Goal: Information Seeking & Learning: Learn about a topic

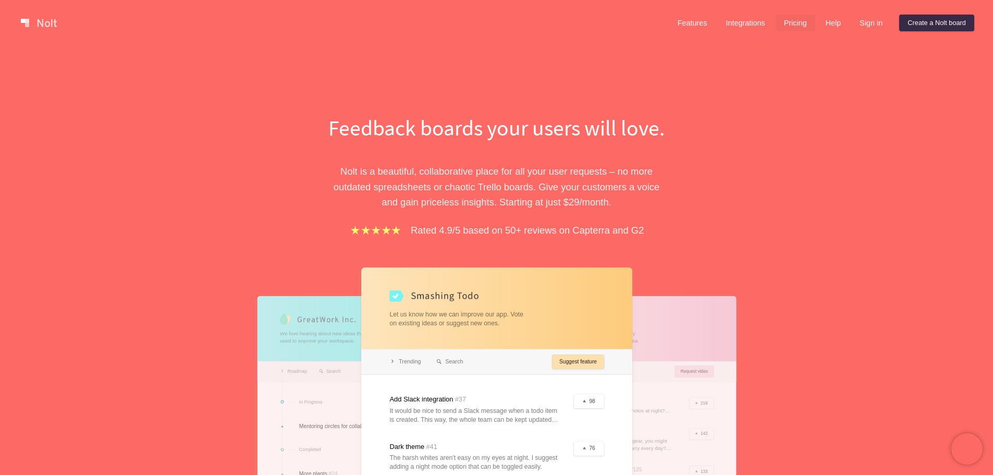
click at [800, 26] on link "Pricing" at bounding box center [796, 23] width 40 height 17
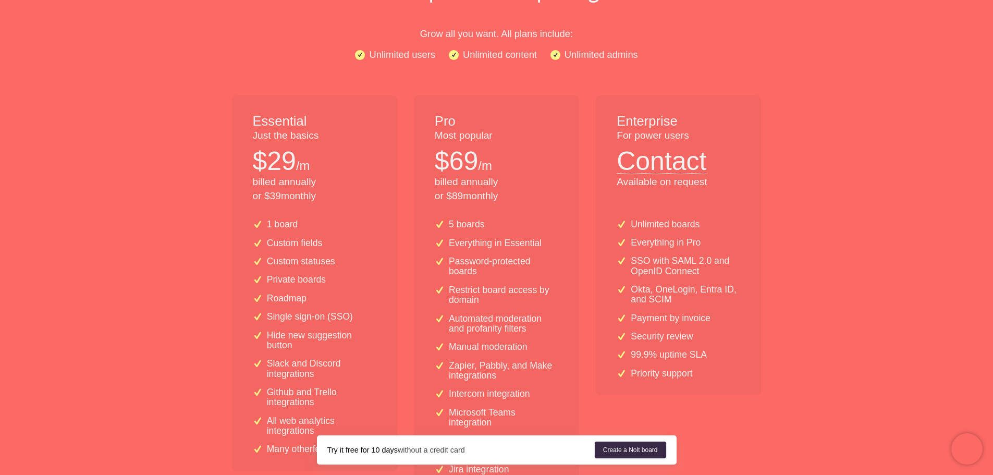
scroll to position [156, 0]
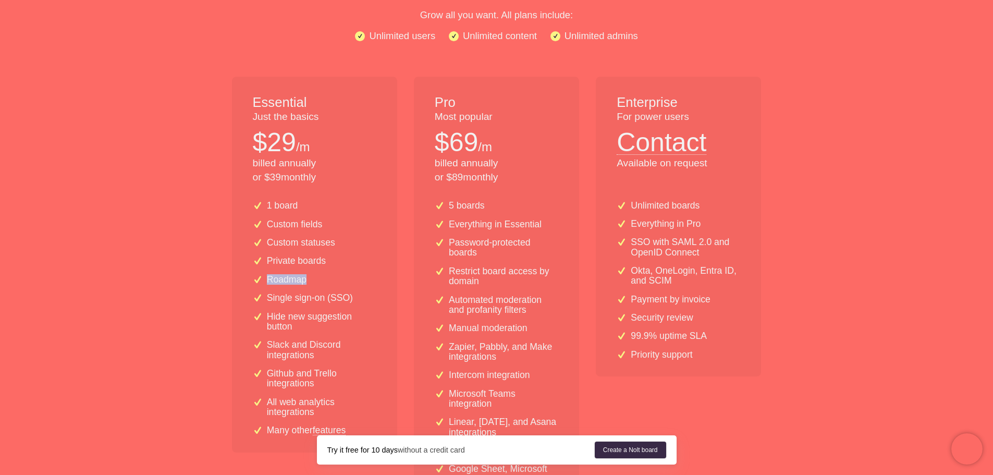
drag, startPoint x: 250, startPoint y: 281, endPoint x: 324, endPoint y: 276, distance: 74.2
click at [324, 276] on div "1 board Custom fields Custom statuses Private boards Roadmap Single sign-on (SS…" at bounding box center [314, 322] width 165 height 260
drag, startPoint x: 262, startPoint y: 260, endPoint x: 345, endPoint y: 249, distance: 83.6
click at [345, 249] on div "1 board Custom fields Custom statuses Private boards Roadmap Single sign-on (SS…" at bounding box center [314, 322] width 165 height 260
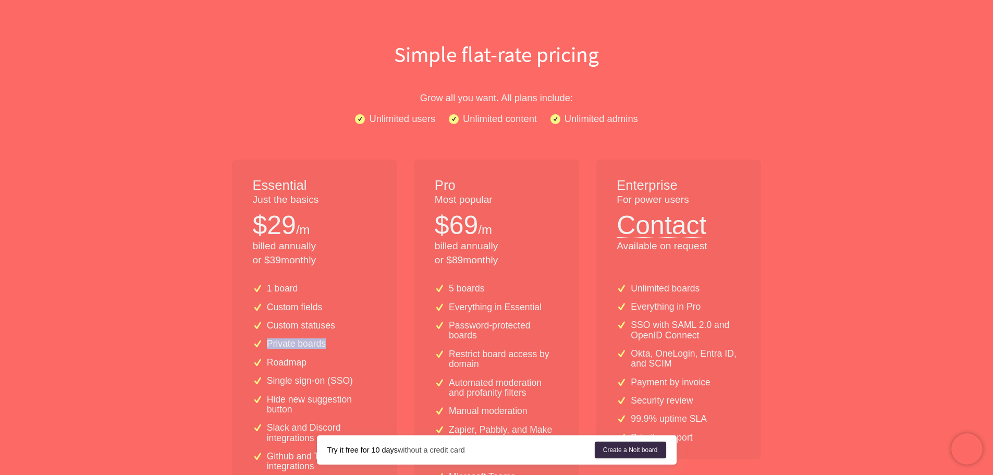
scroll to position [0, 0]
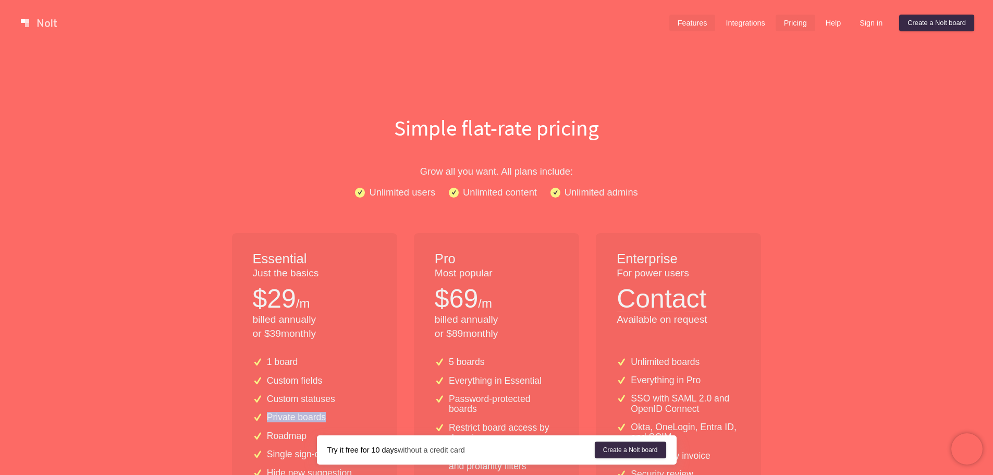
click at [695, 21] on link "Features" at bounding box center [692, 23] width 46 height 17
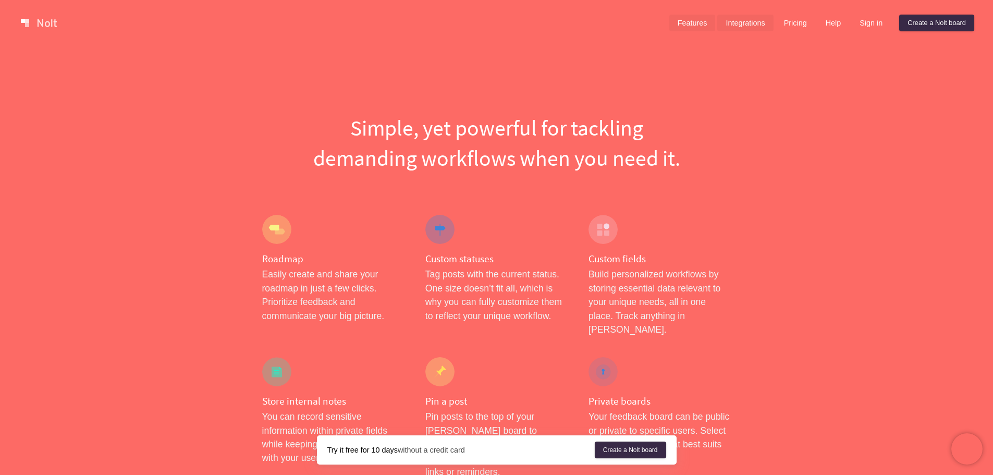
click at [728, 19] on link "Integrations" at bounding box center [745, 23] width 56 height 17
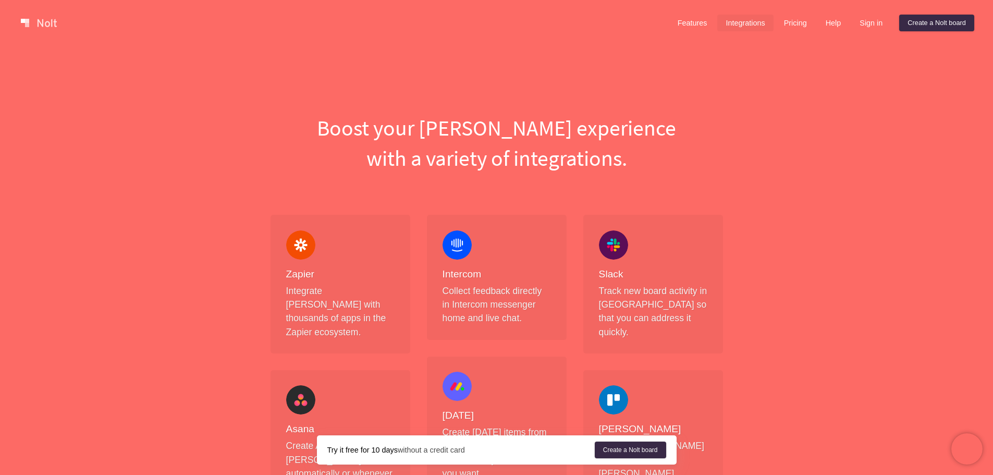
click at [45, 18] on link at bounding box center [39, 23] width 44 height 17
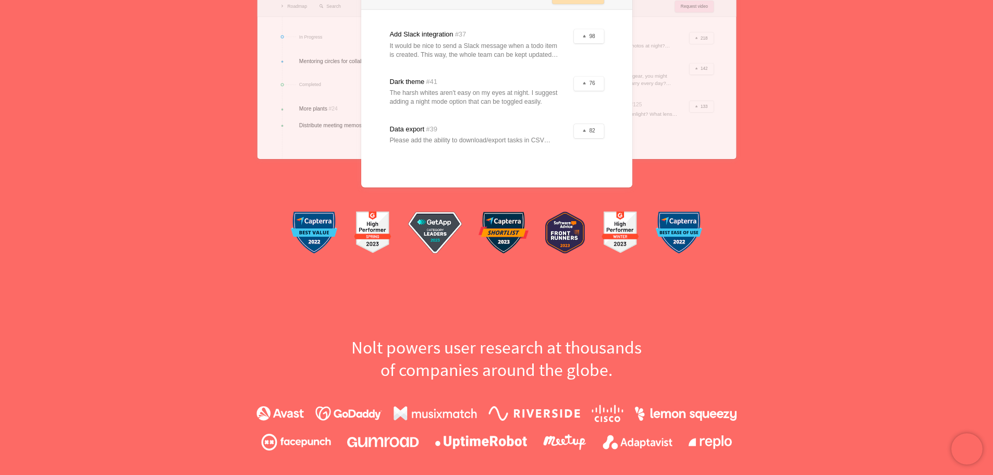
scroll to position [104, 0]
